Goal: Transaction & Acquisition: Purchase product/service

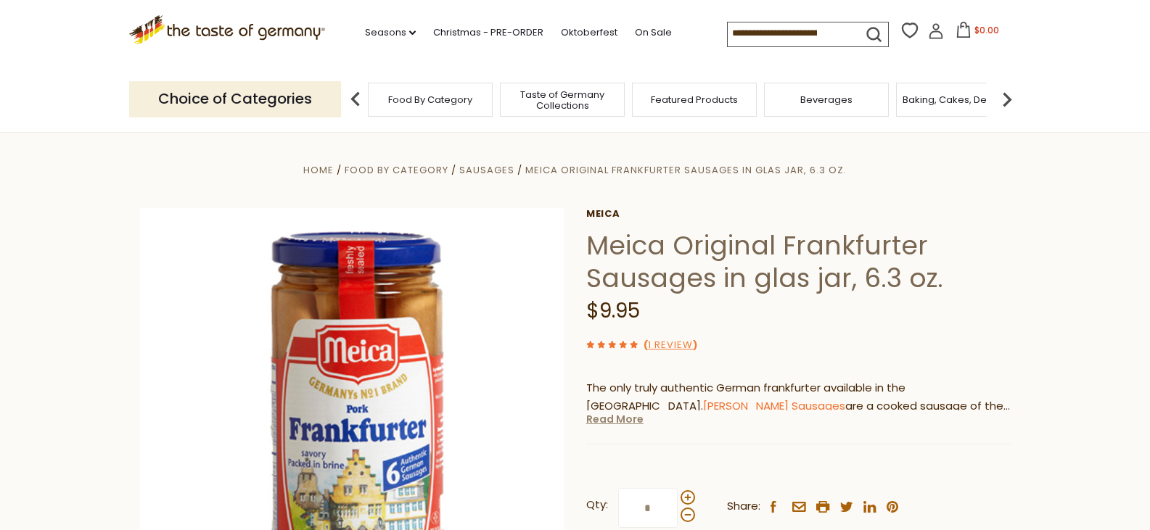
click at [610, 423] on link "Read More" at bounding box center [614, 419] width 57 height 15
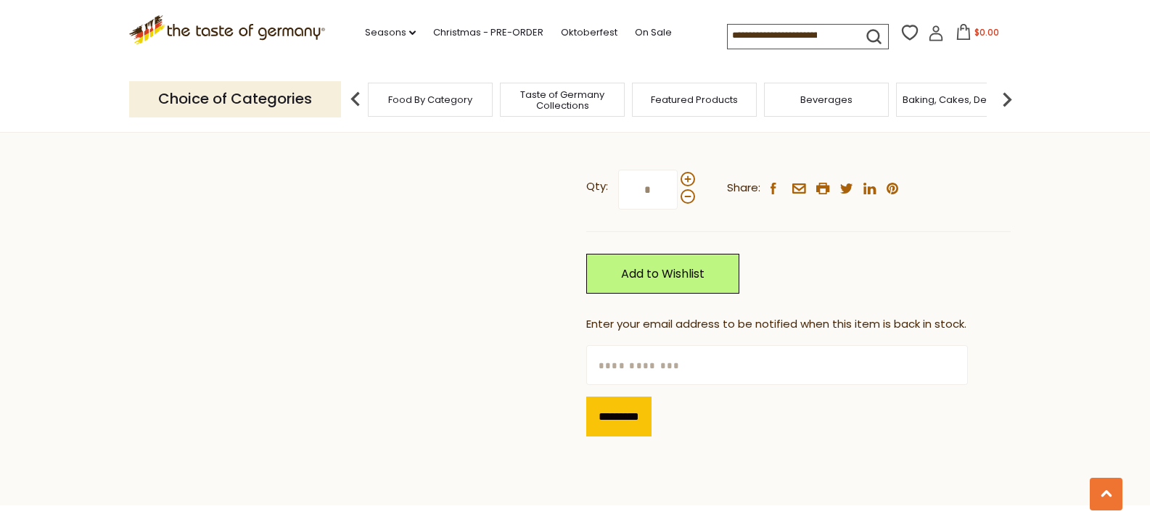
scroll to position [290, 0]
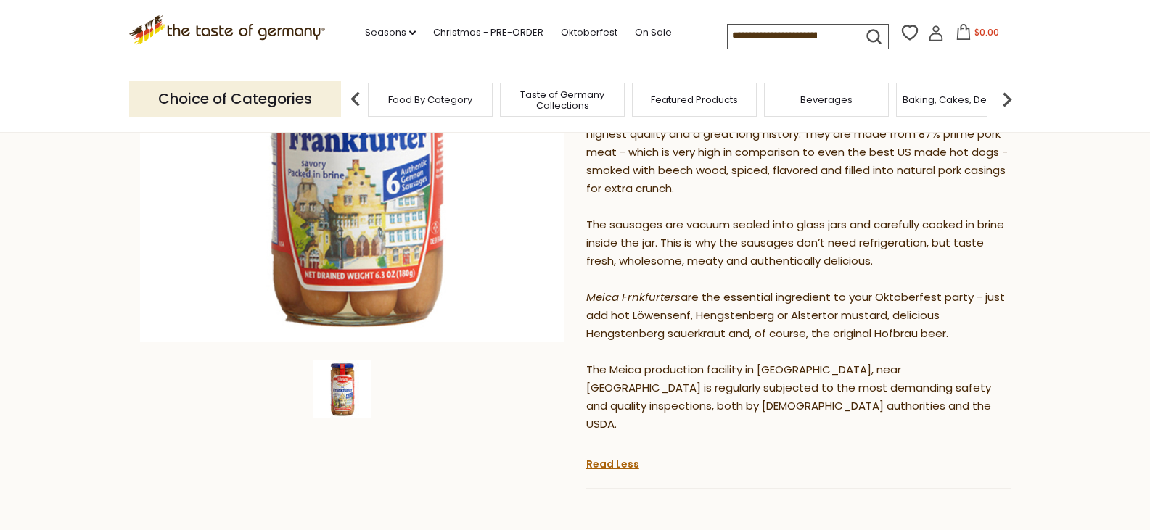
click at [331, 387] on img at bounding box center [342, 389] width 58 height 58
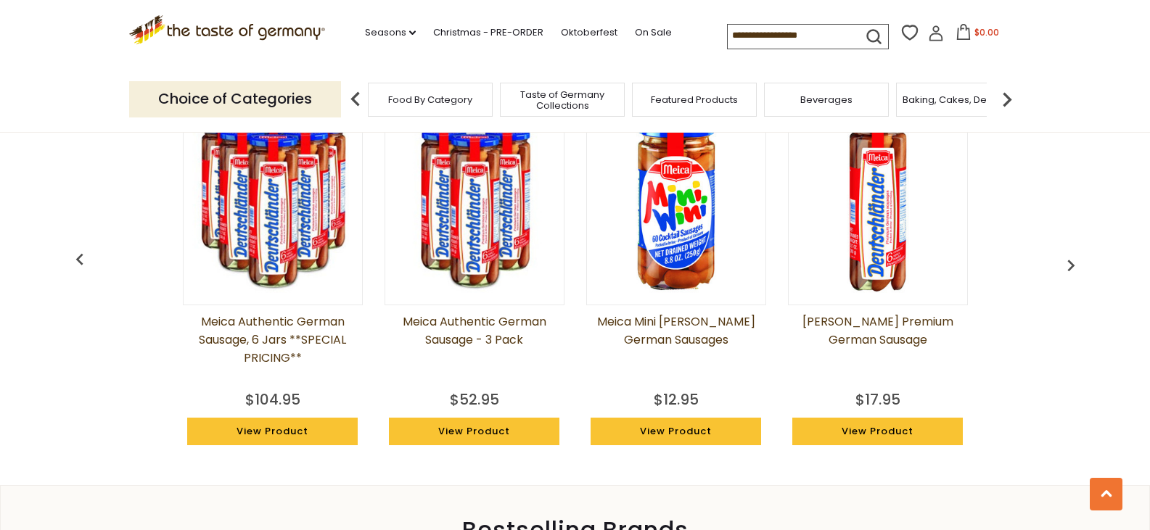
scroll to position [1524, 0]
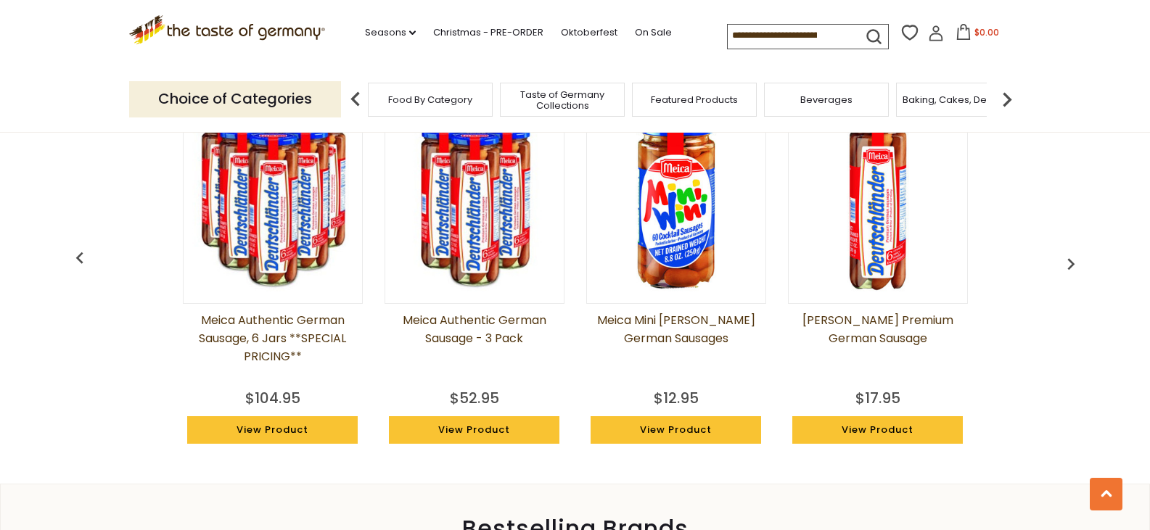
click at [865, 311] on link "[PERSON_NAME] Premium German Sausage" at bounding box center [878, 347] width 180 height 73
